Goal: Task Accomplishment & Management: Manage account settings

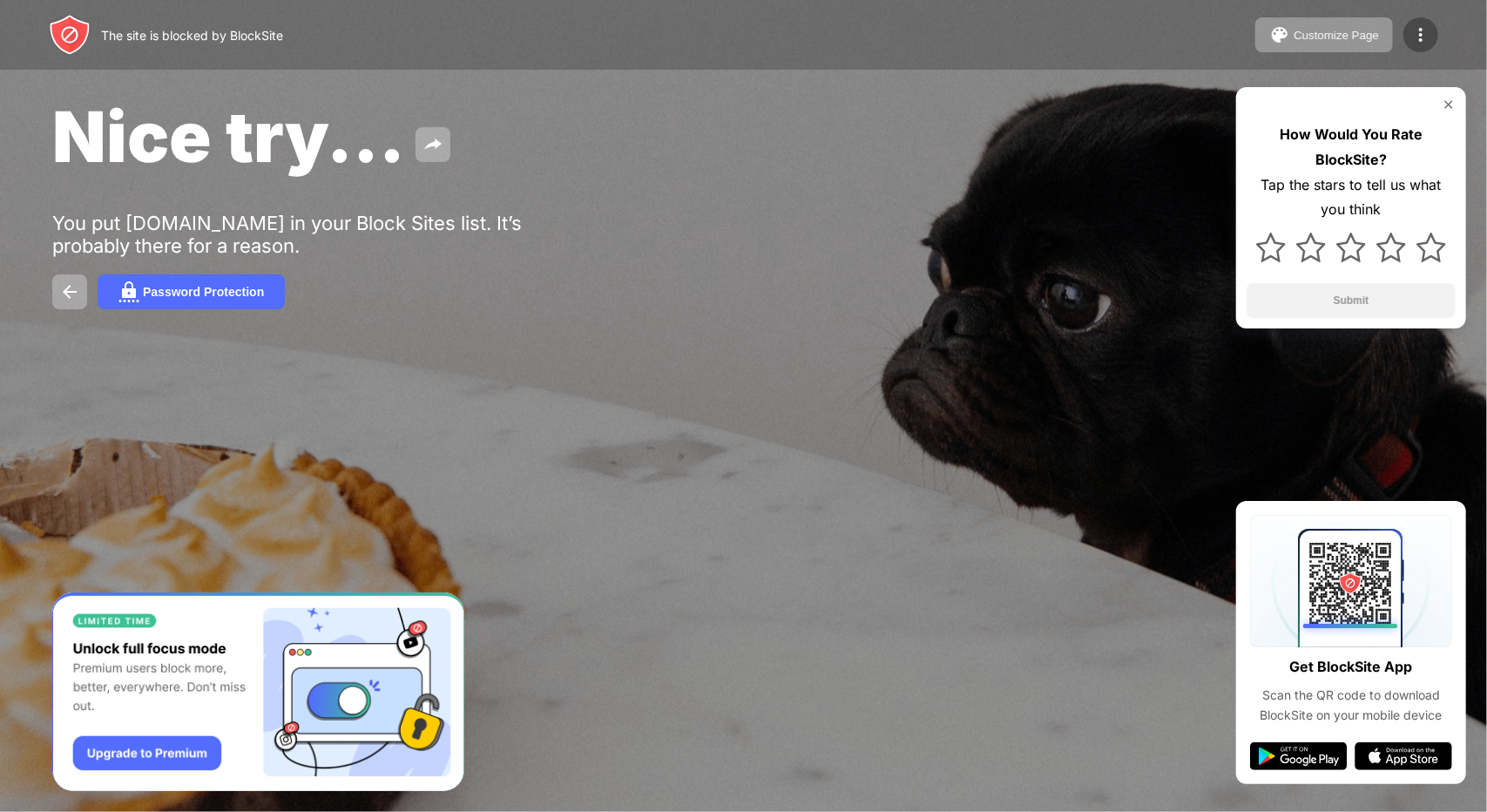
drag, startPoint x: 1394, startPoint y: 33, endPoint x: 1408, endPoint y: 41, distance: 16.1
click at [1408, 41] on div "Customize Page Edit Block List Redirect Customize Block Page Upgrade Password P…" at bounding box center [1346, 35] width 183 height 35
click at [1408, 41] on div at bounding box center [1420, 35] width 35 height 35
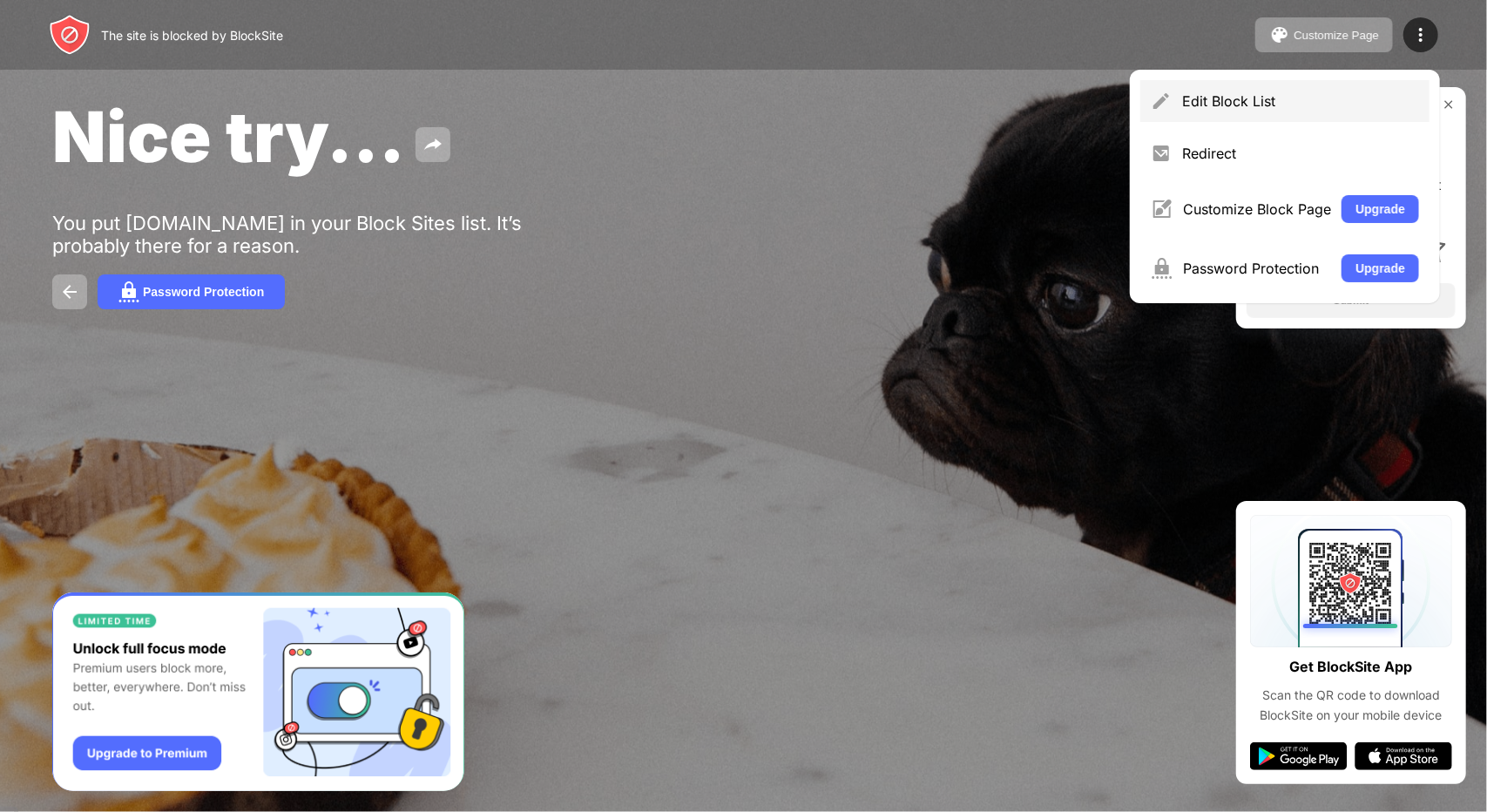
click at [1196, 107] on div "Edit Block List" at bounding box center [1300, 101] width 237 height 18
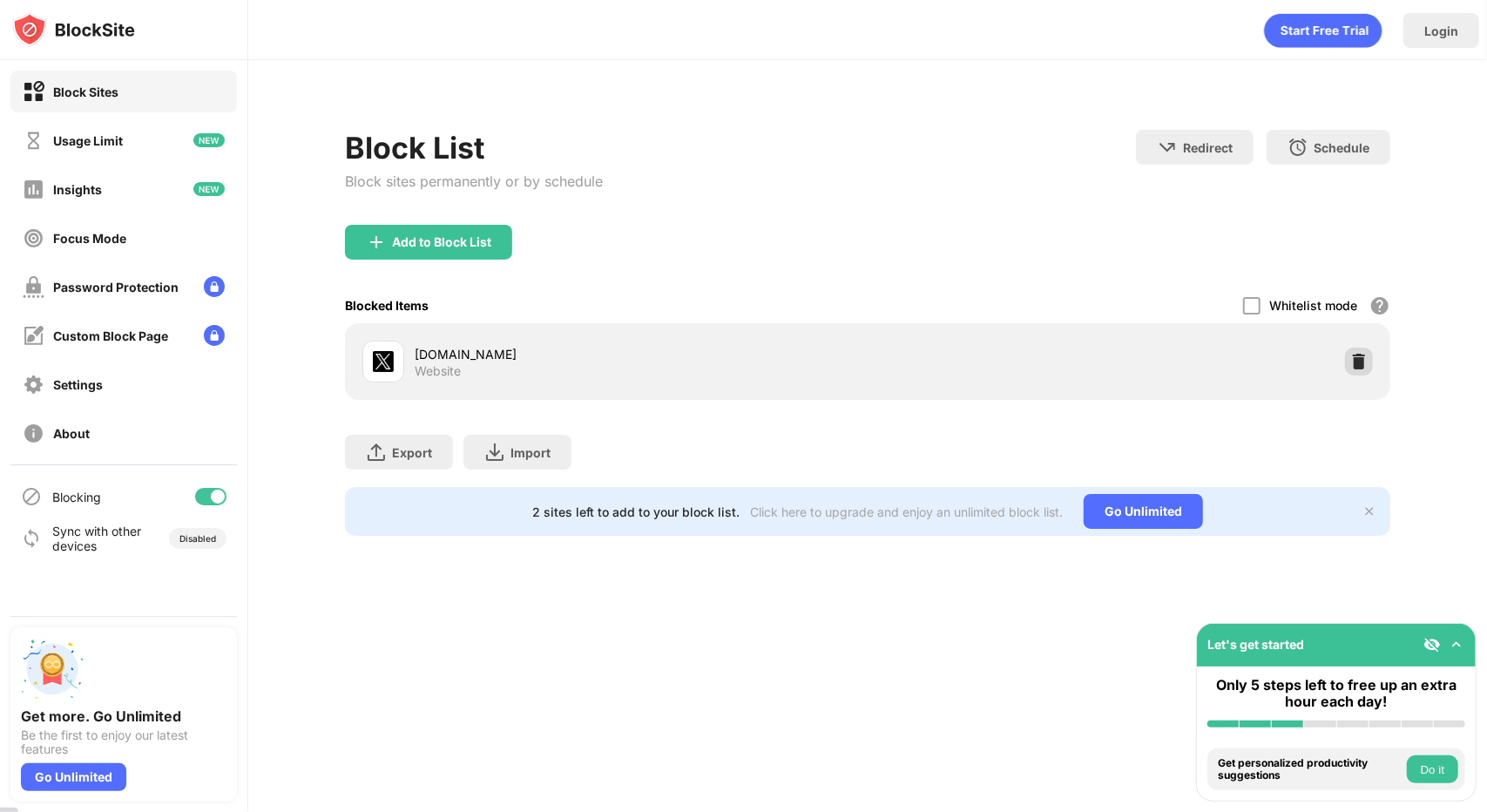
click at [1356, 365] on img at bounding box center [1359, 362] width 18 height 18
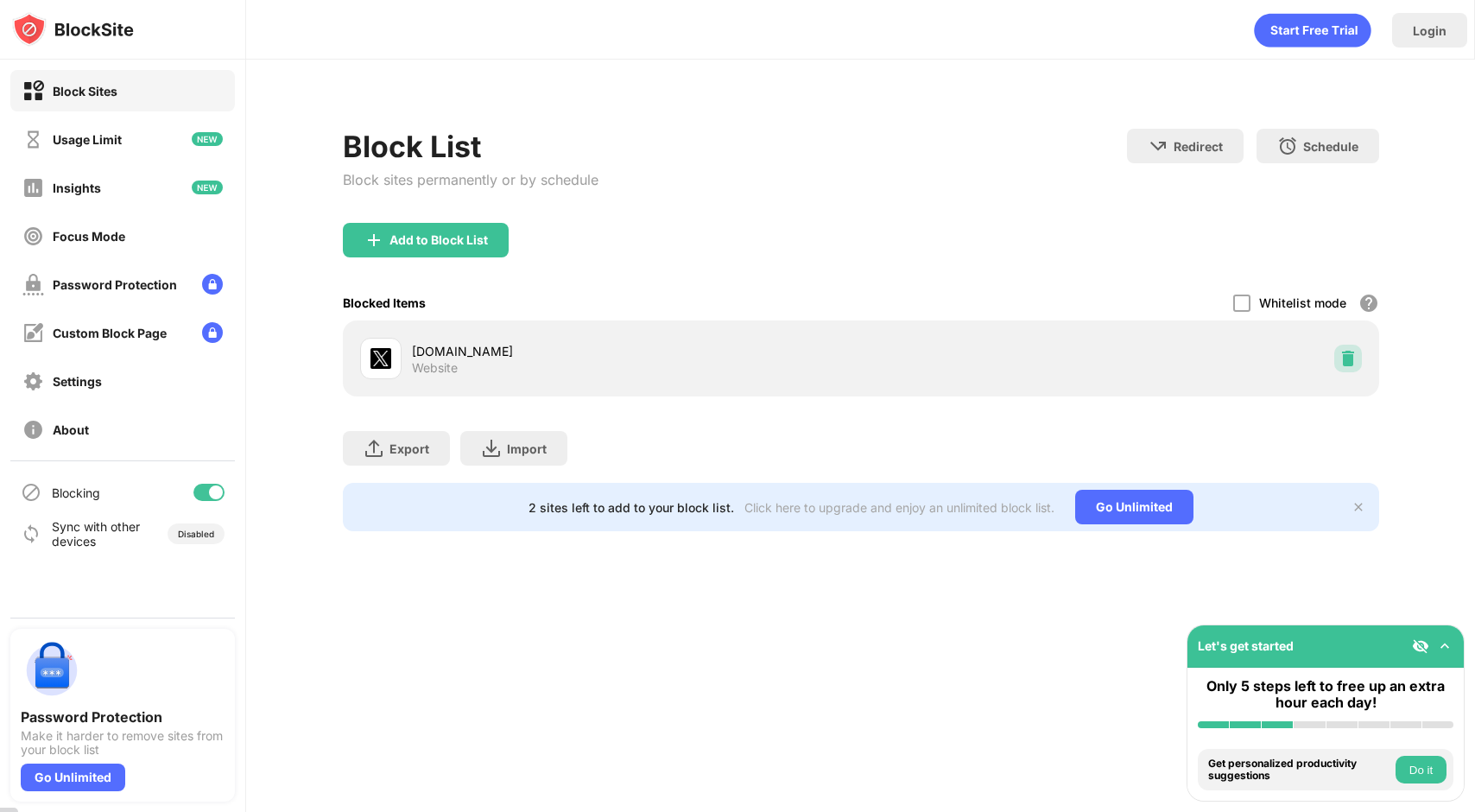
click at [1345, 359] on img at bounding box center [1348, 359] width 18 height 18
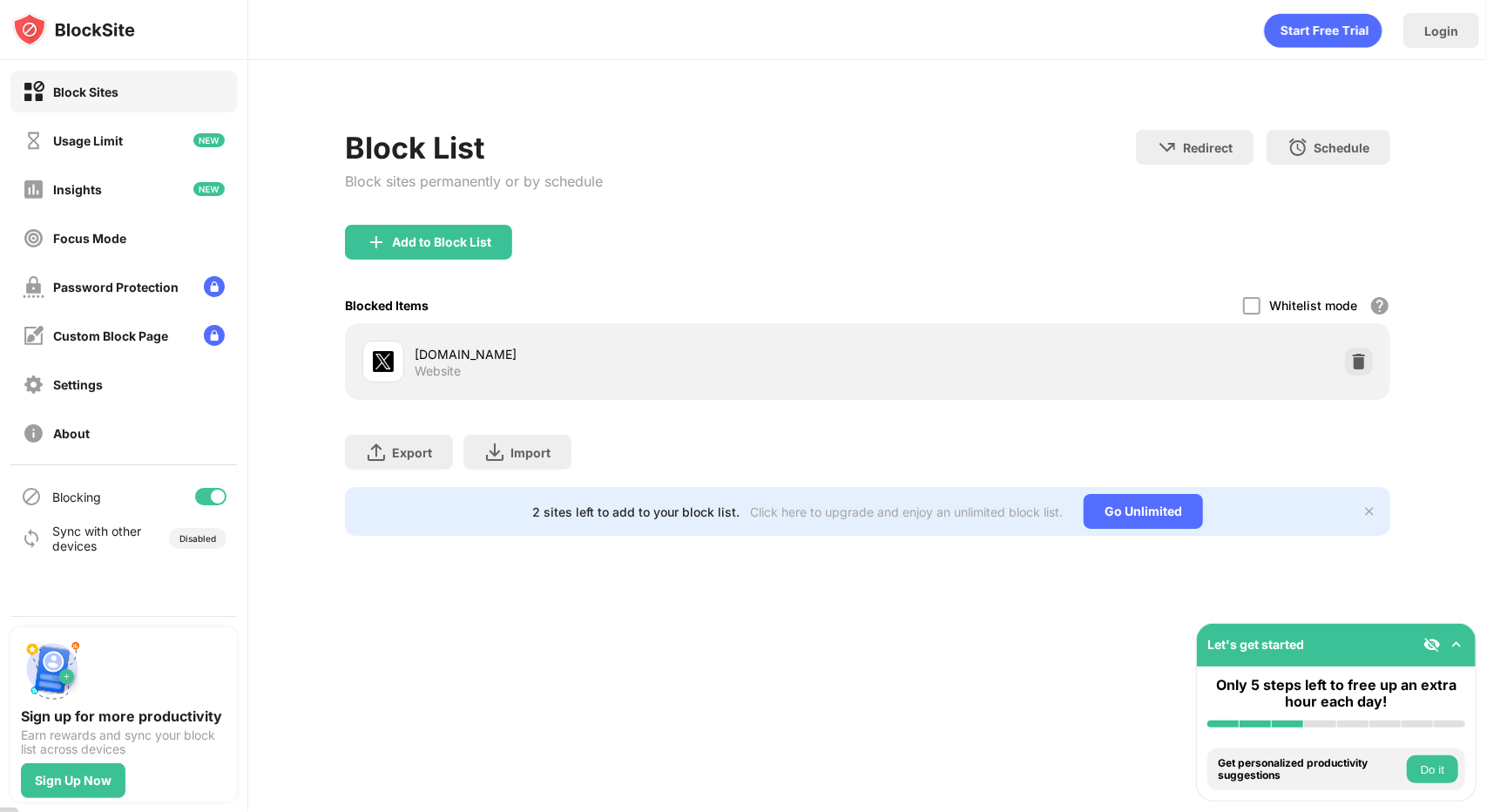
drag, startPoint x: 1359, startPoint y: 374, endPoint x: 507, endPoint y: -15, distance: 936.6
click at [507, 0] on html "Block Sites Usage Limit Insights Focus Mode Password Protection Custom Block Pa…" at bounding box center [744, 406] width 1487 height 812
click at [1362, 365] on img at bounding box center [1359, 362] width 18 height 18
